Goal: Check status: Check status

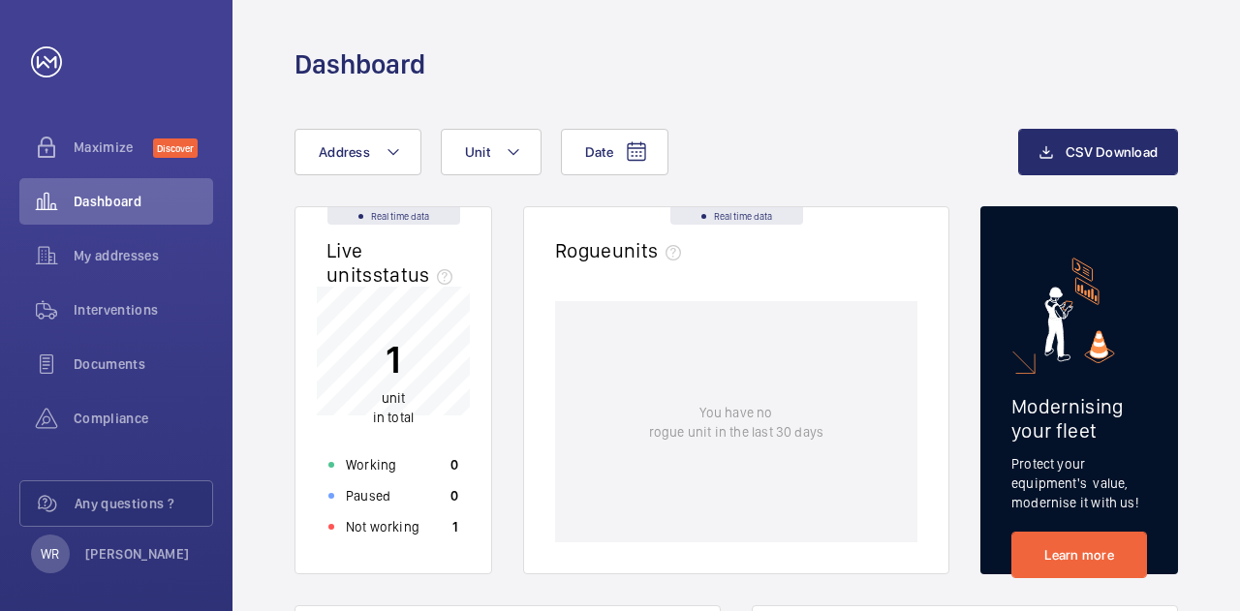
click at [390, 372] on p "1" at bounding box center [393, 359] width 41 height 48
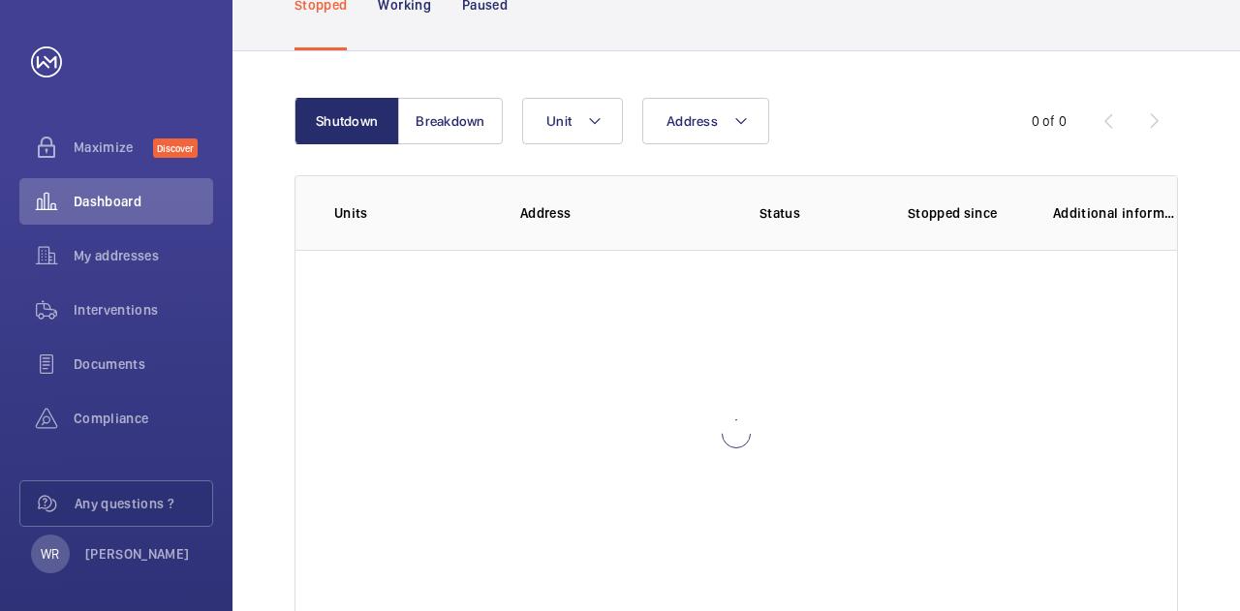
scroll to position [194, 0]
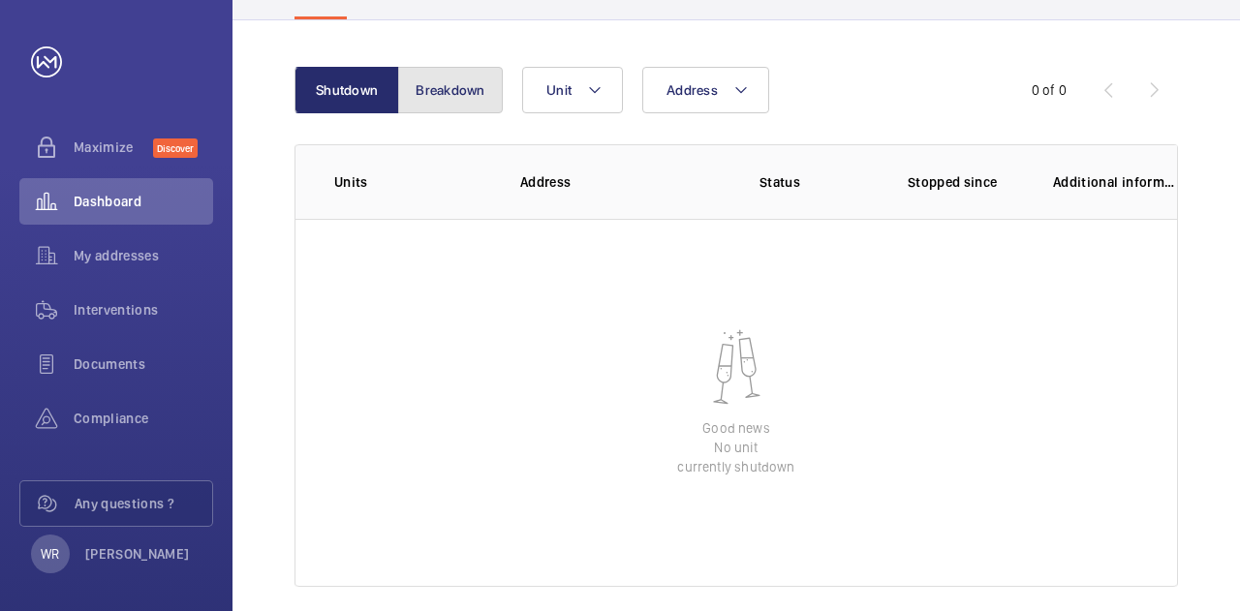
drag, startPoint x: 461, startPoint y: 88, endPoint x: 505, endPoint y: 104, distance: 46.3
click at [462, 88] on button "Breakdown" at bounding box center [450, 90] width 105 height 47
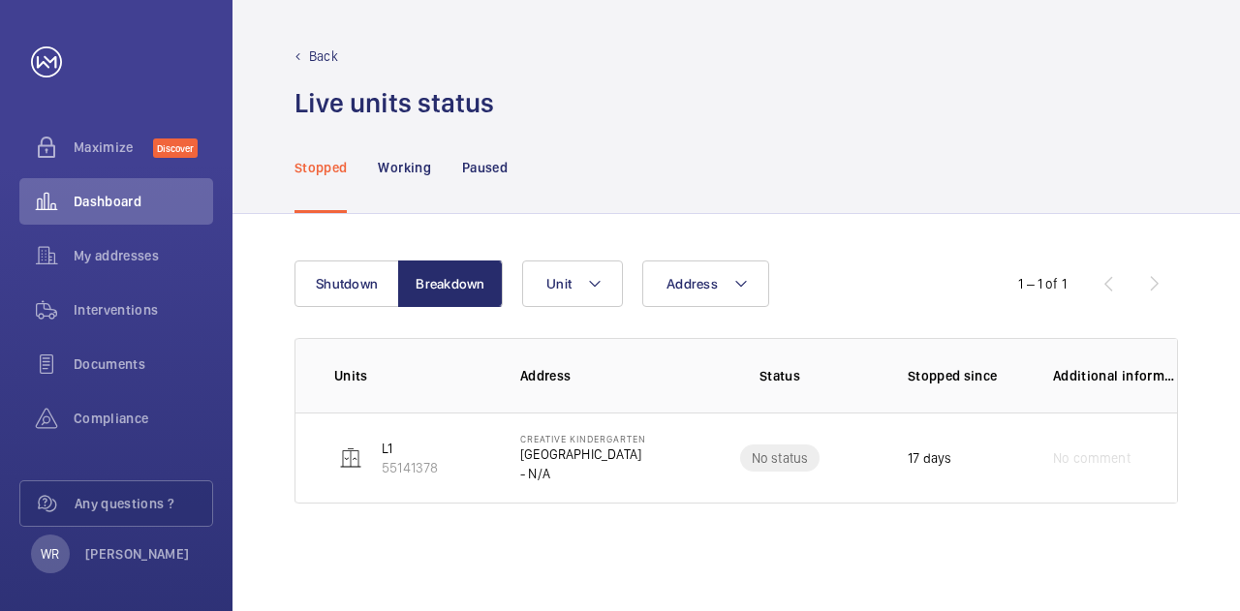
click at [864, 455] on td "No status" at bounding box center [780, 458] width 194 height 91
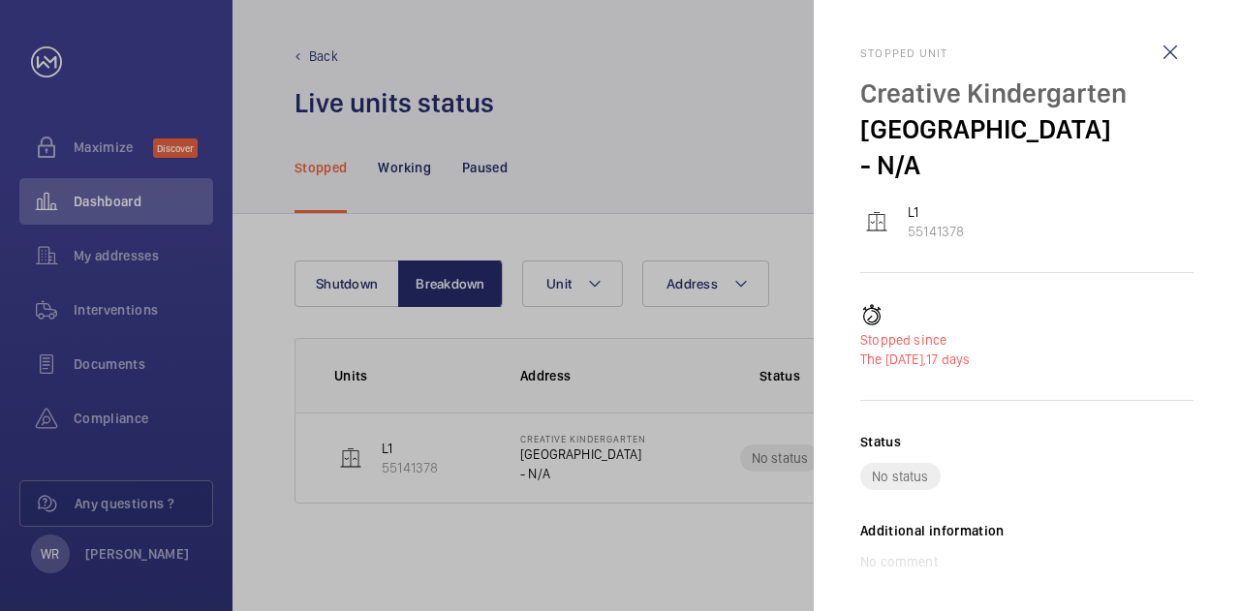
scroll to position [72, 0]
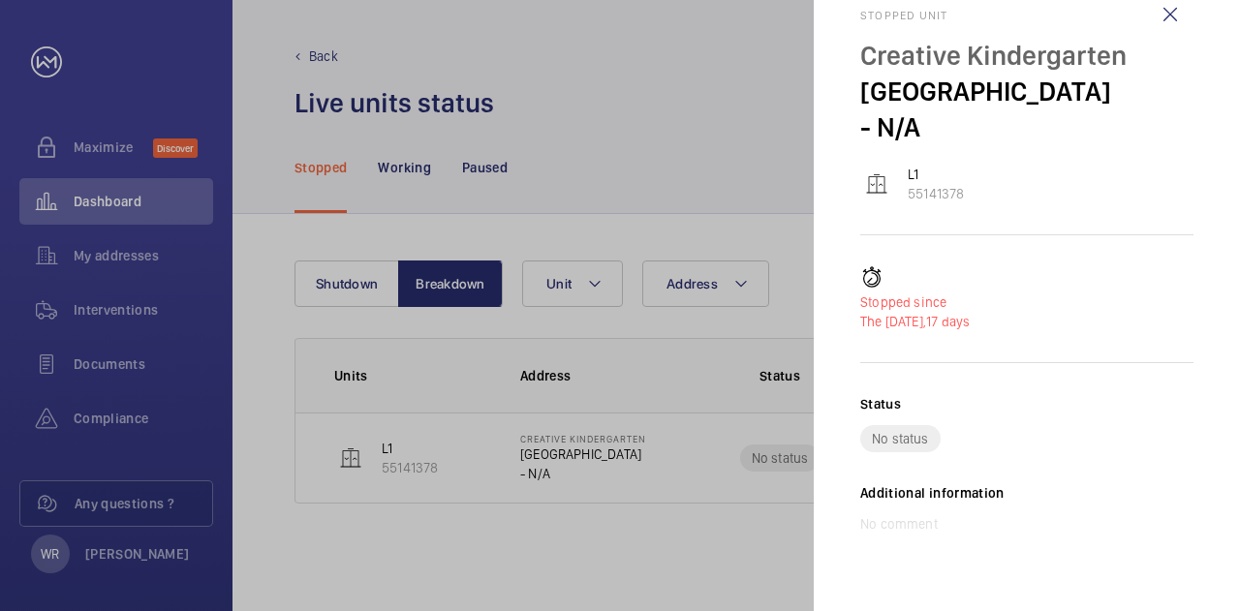
click at [525, 31] on div at bounding box center [620, 305] width 1240 height 611
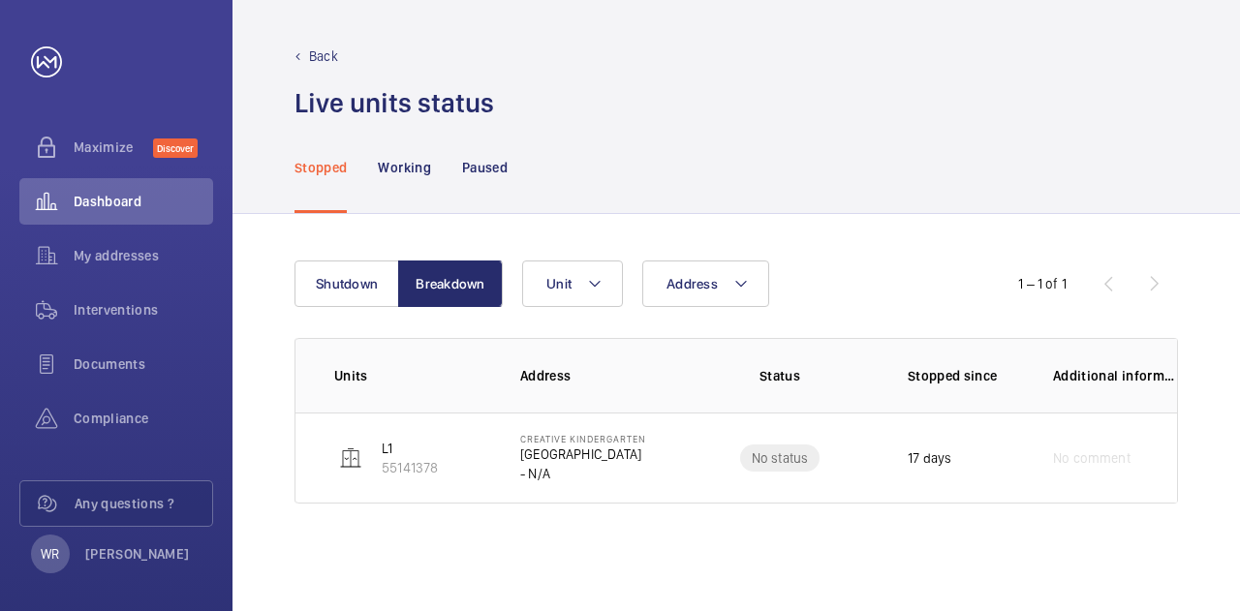
scroll to position [0, 0]
click at [333, 274] on button "Shutdown" at bounding box center [347, 284] width 105 height 47
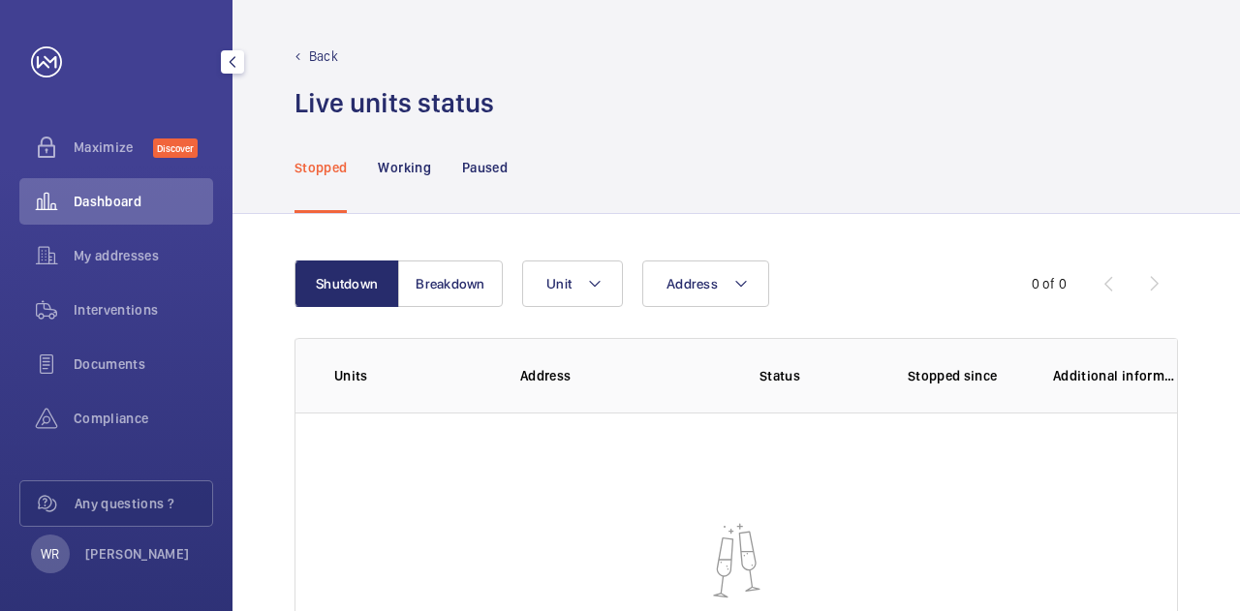
click at [91, 198] on span "Dashboard" at bounding box center [144, 201] width 140 height 19
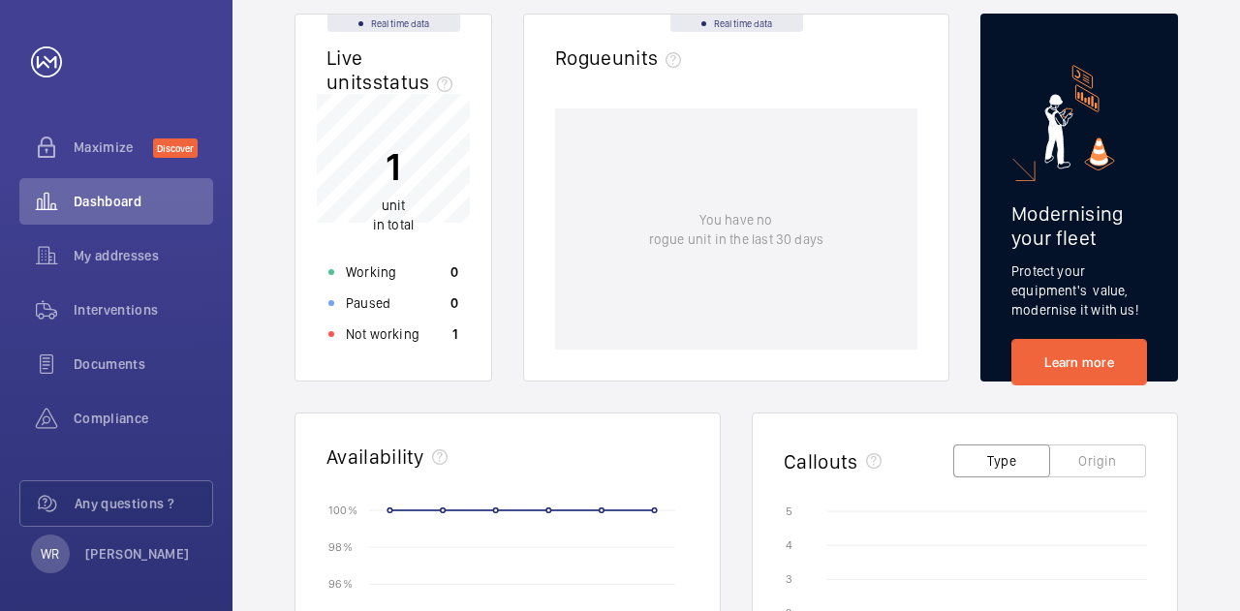
scroll to position [194, 0]
